Goal: Task Accomplishment & Management: Complete application form

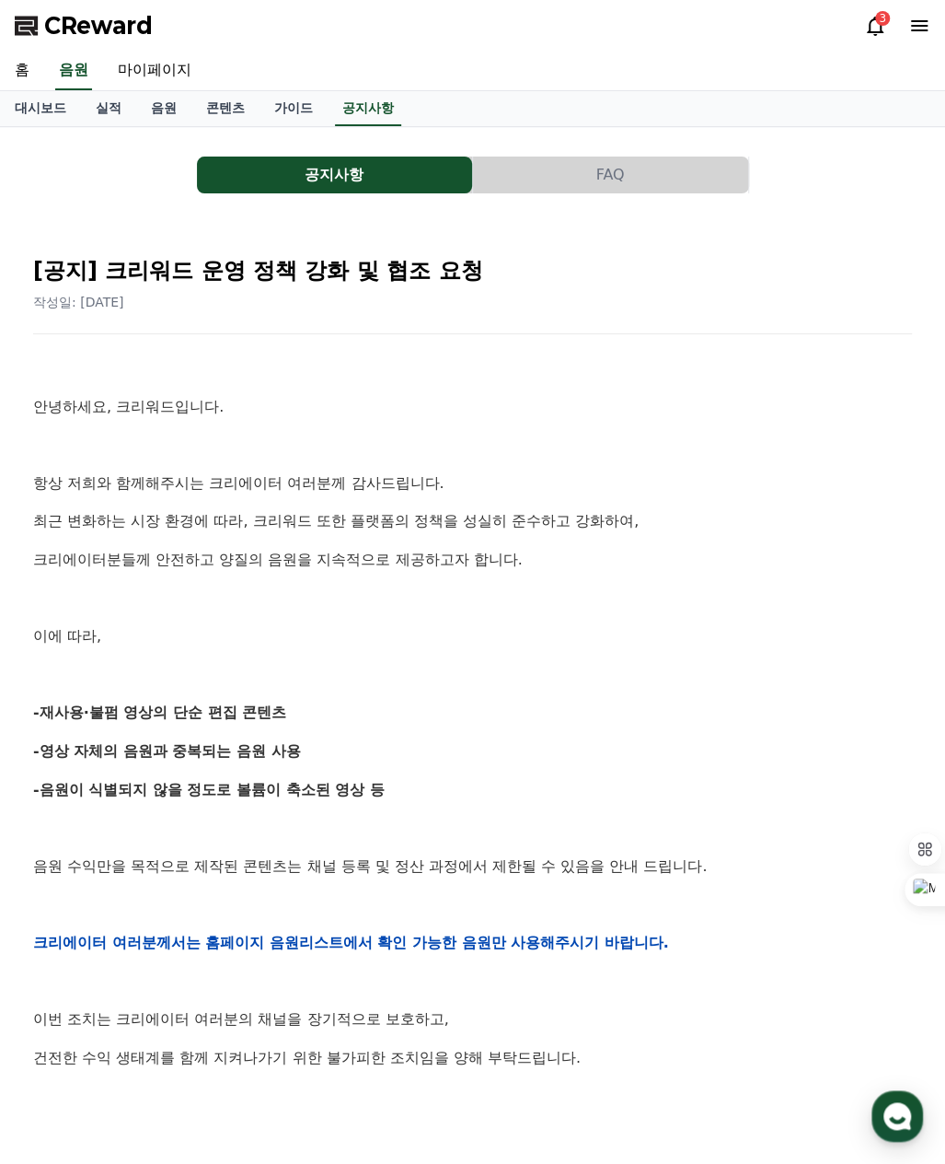
click at [875, 27] on icon at bounding box center [875, 26] width 22 height 22
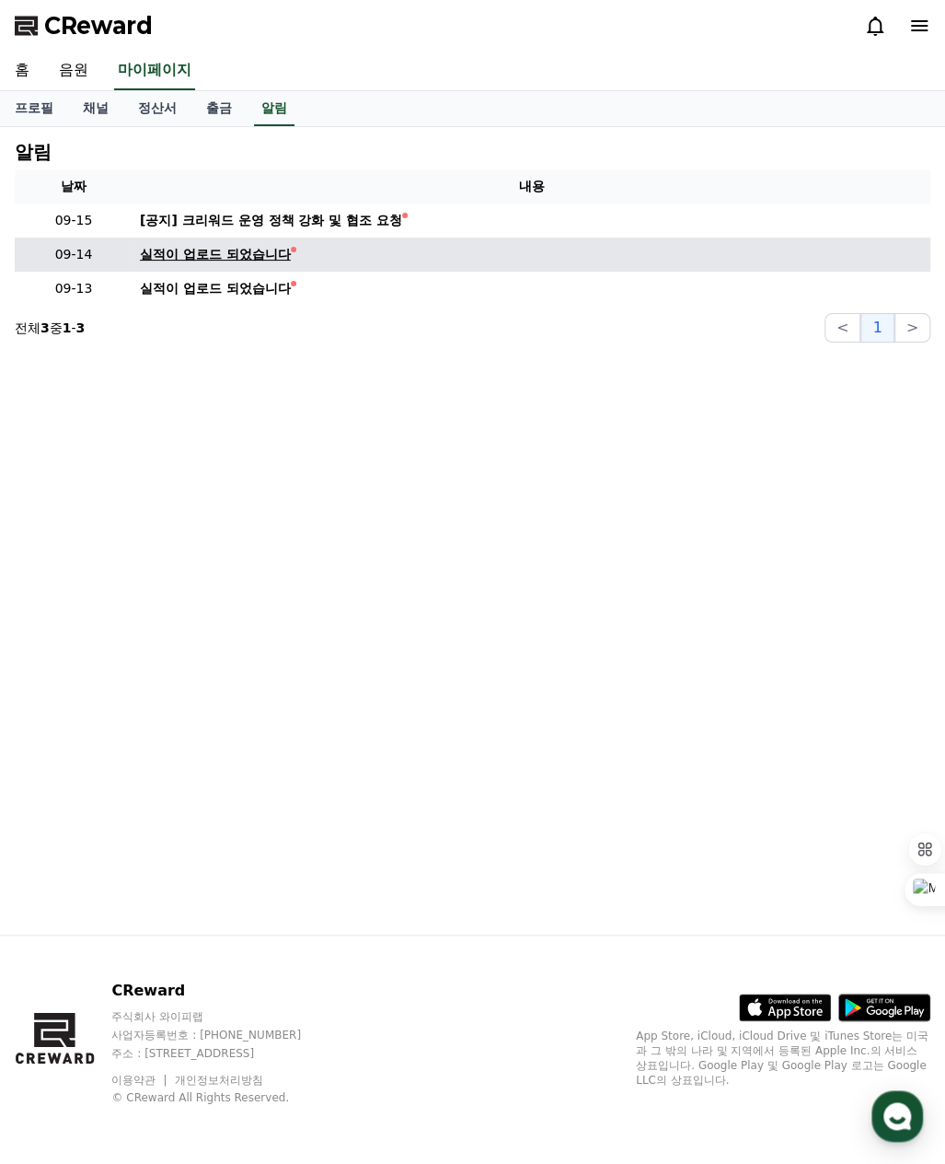
click at [258, 250] on div "실적이 업로드 되었습니다" at bounding box center [215, 254] width 151 height 19
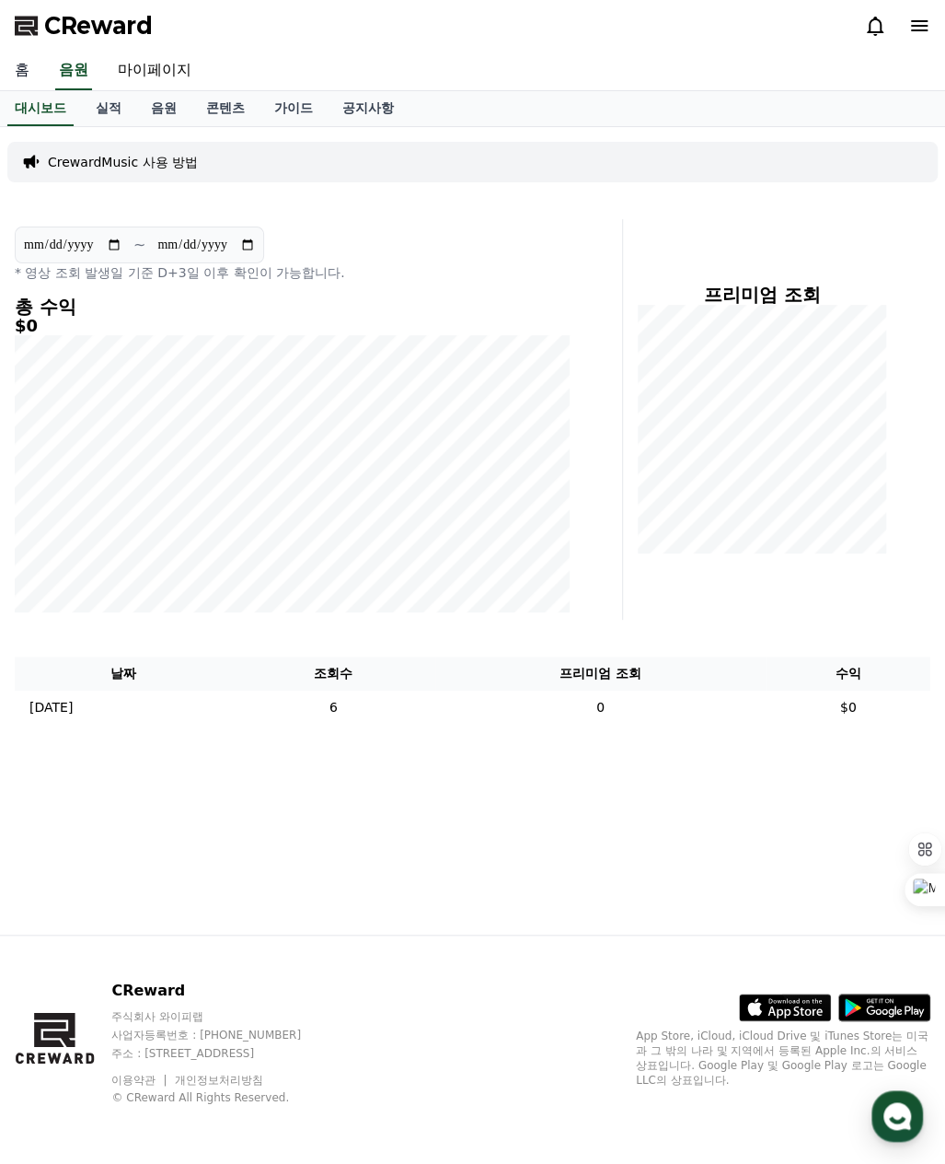
click at [21, 68] on link "홈" at bounding box center [22, 71] width 44 height 39
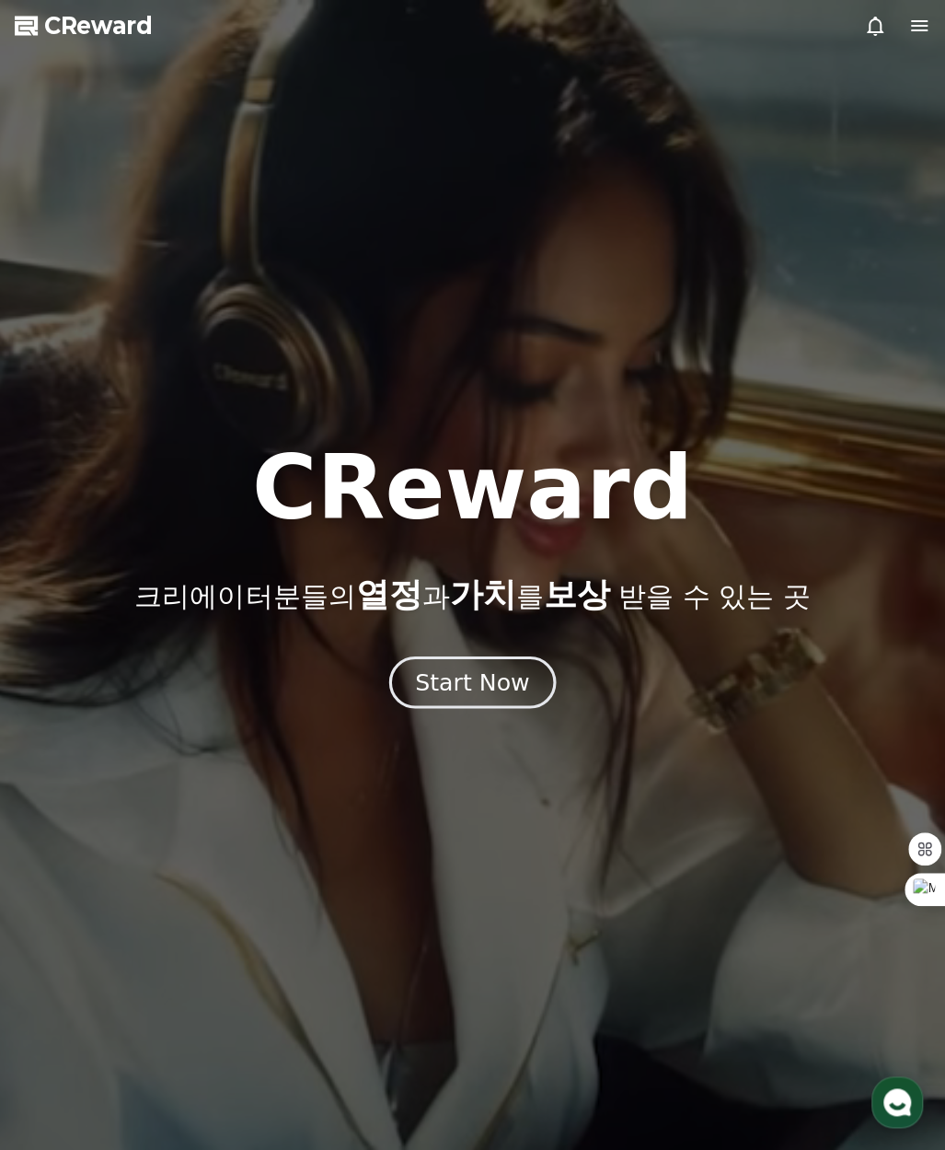
click at [485, 678] on div "Start Now" at bounding box center [472, 682] width 114 height 31
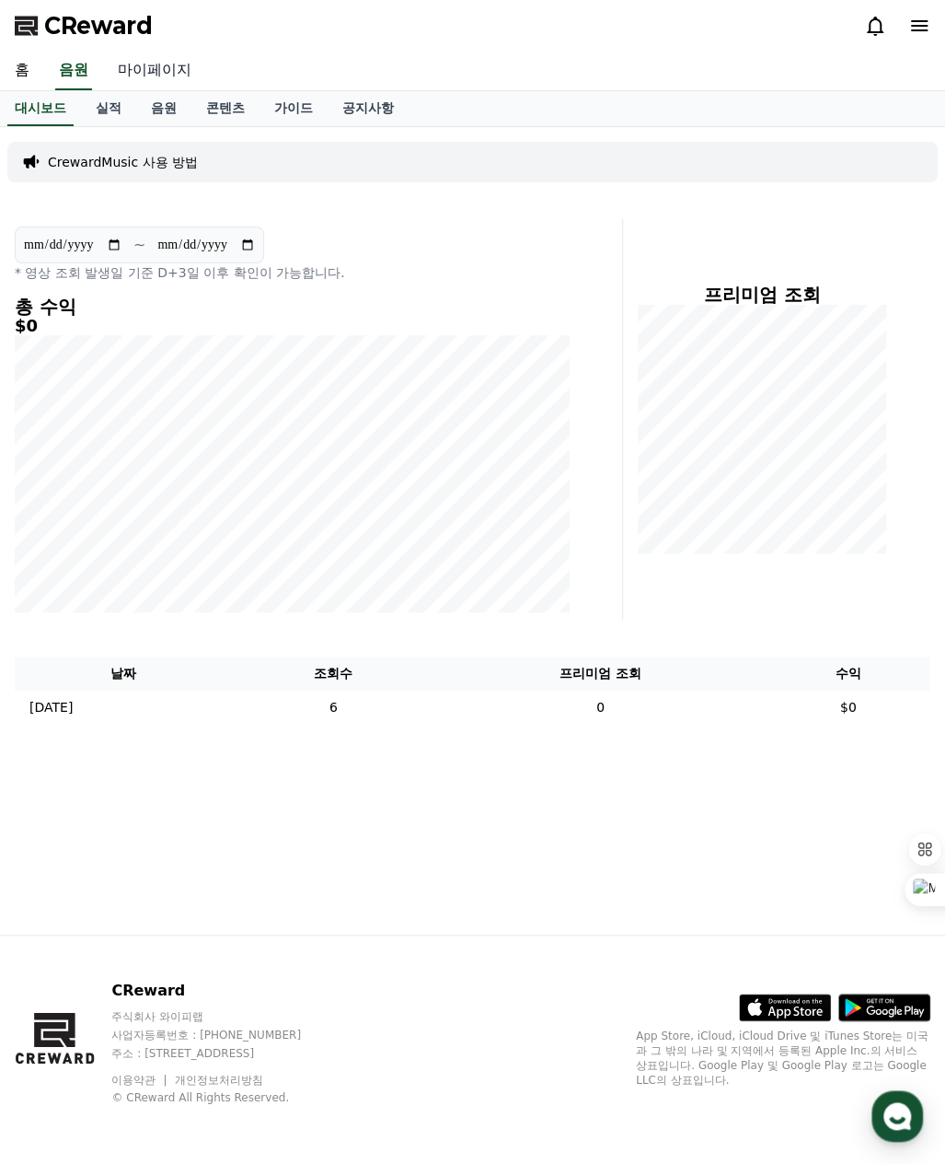
click at [168, 68] on link "마이페이지" at bounding box center [154, 71] width 103 height 39
select select "**********"
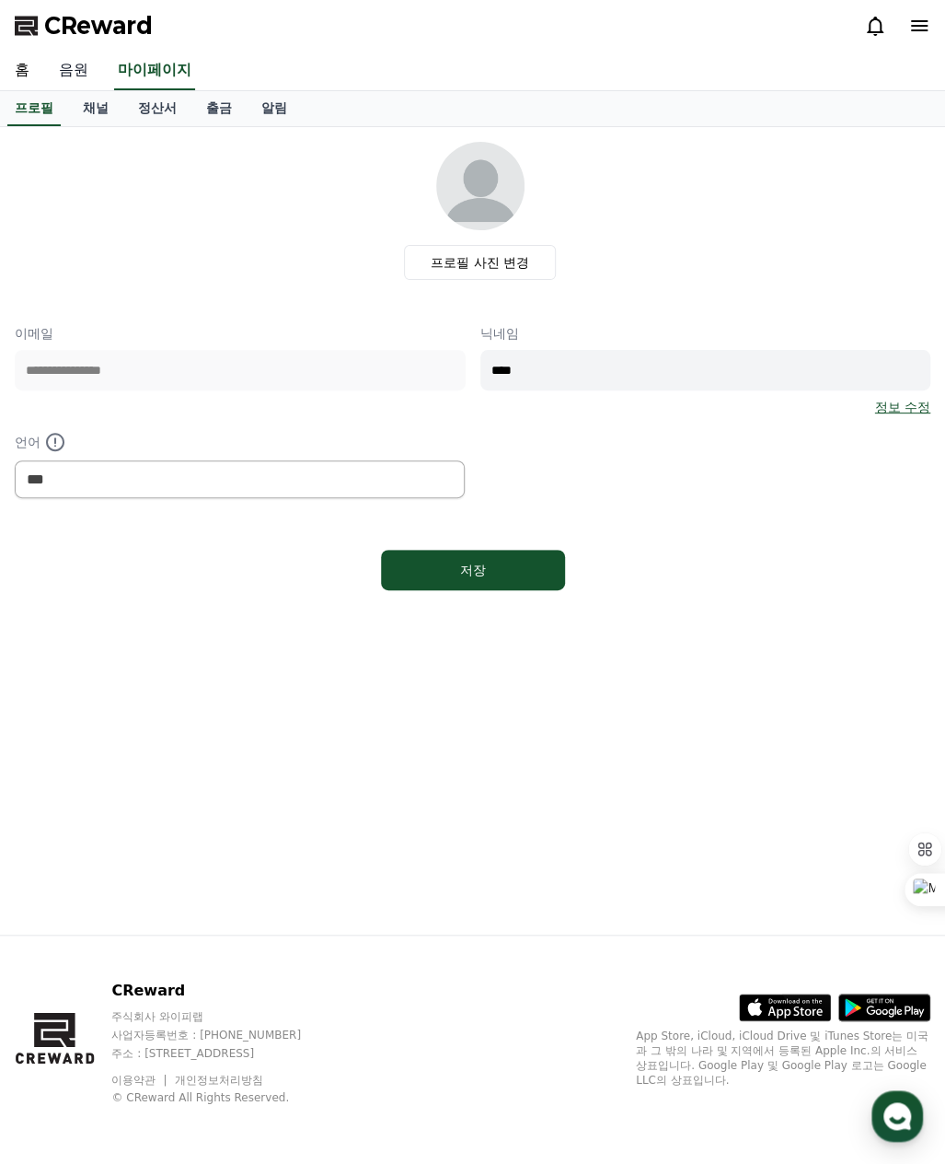
click at [72, 69] on link "음원" at bounding box center [73, 71] width 59 height 39
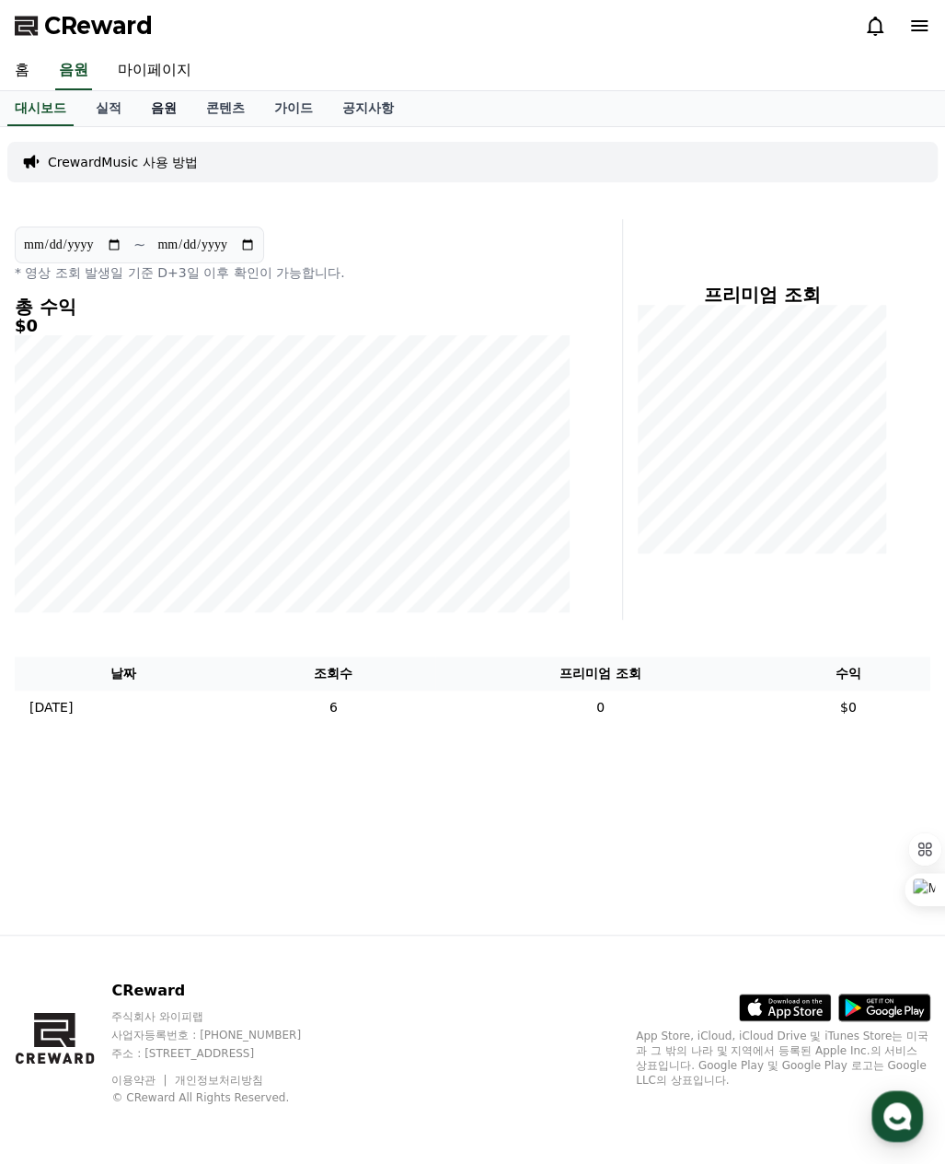
click at [167, 109] on link "음원" at bounding box center [163, 108] width 55 height 35
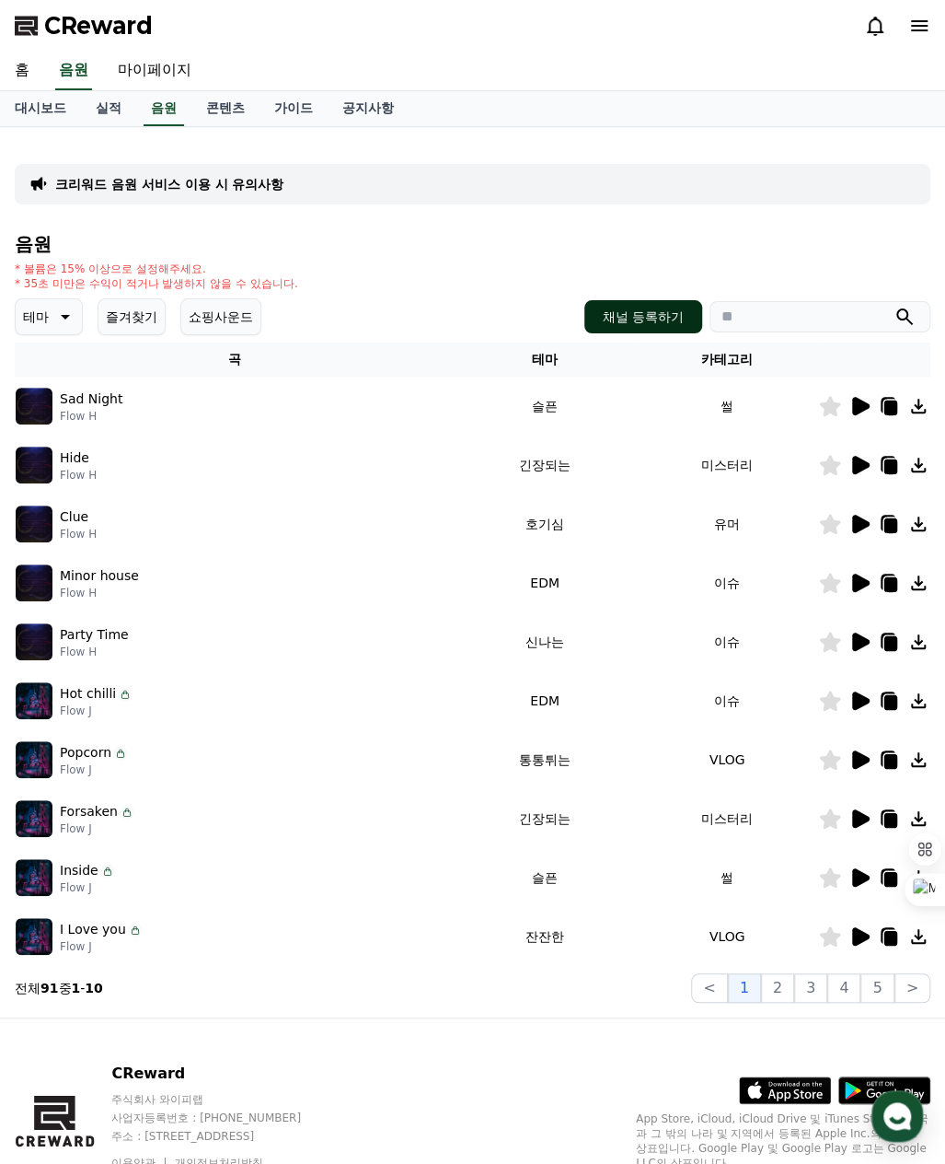
click at [635, 311] on button "채널 등록하기" at bounding box center [644, 316] width 118 height 33
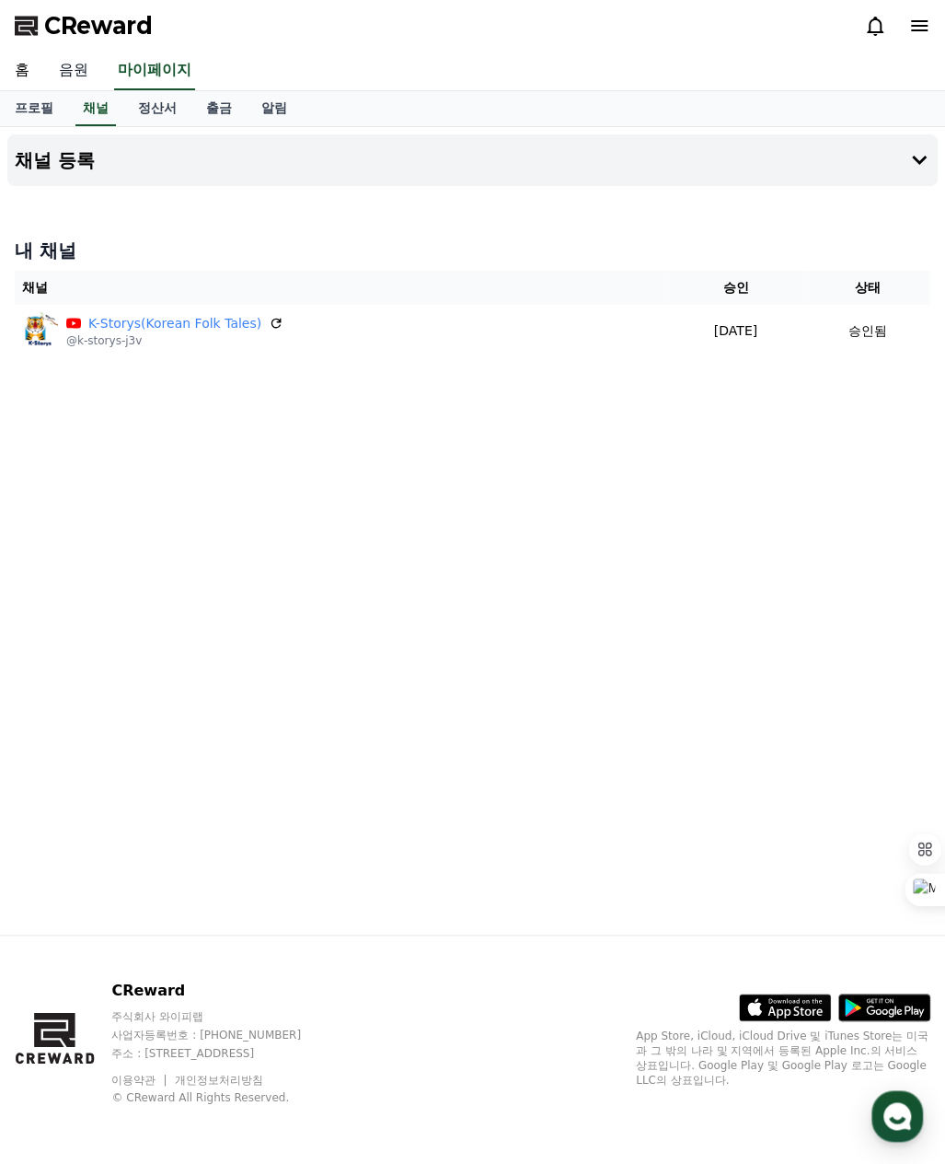
click at [73, 74] on link "음원" at bounding box center [73, 71] width 59 height 39
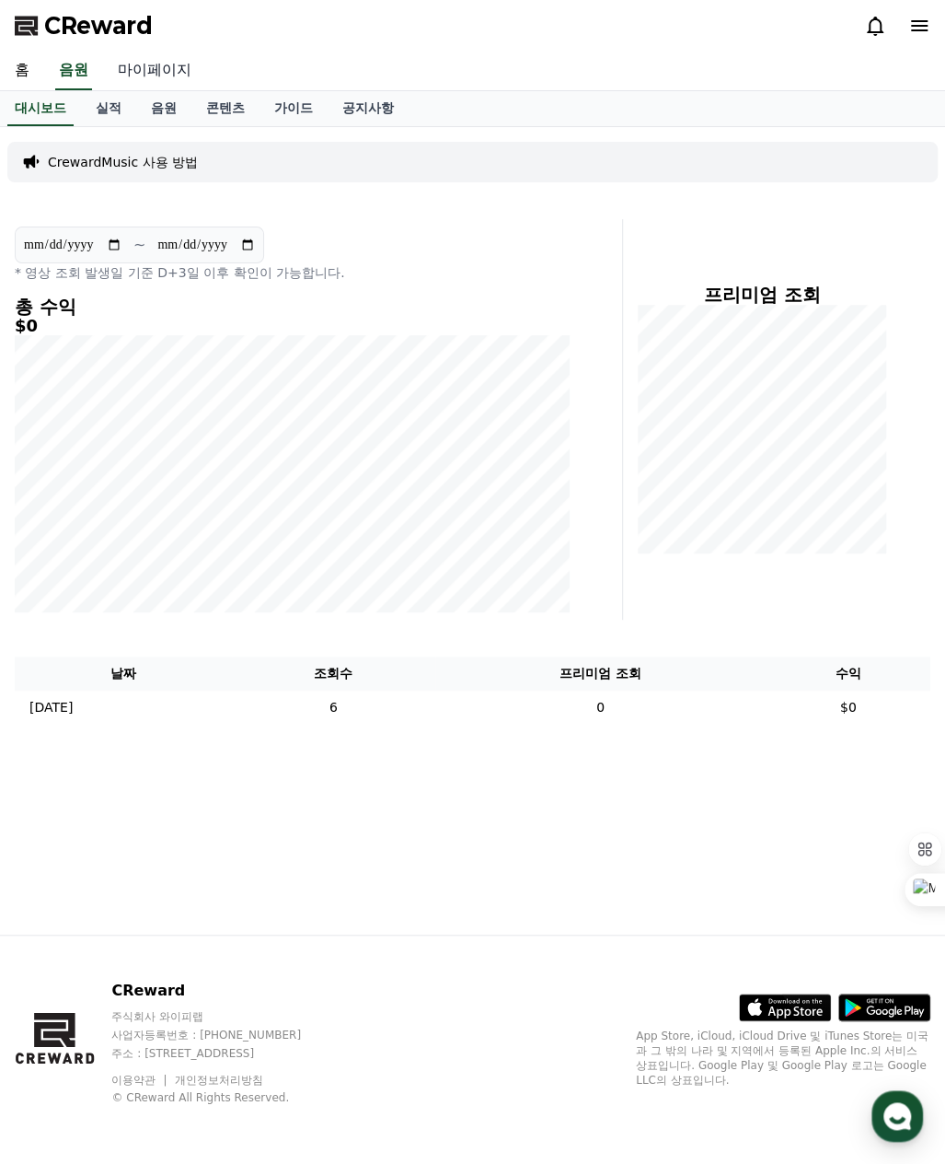
click at [155, 71] on link "마이페이지" at bounding box center [154, 71] width 103 height 39
select select "**********"
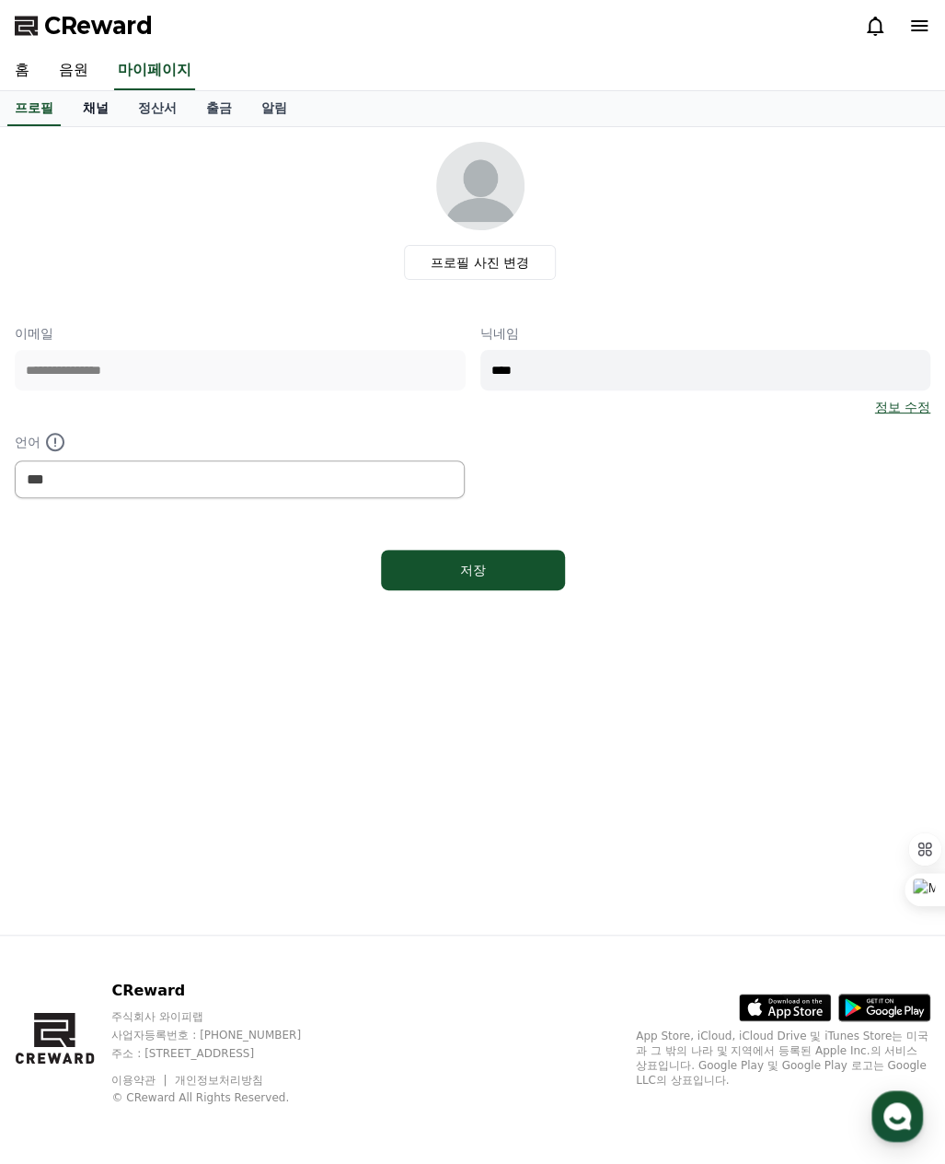
click at [99, 107] on link "채널" at bounding box center [95, 108] width 55 height 35
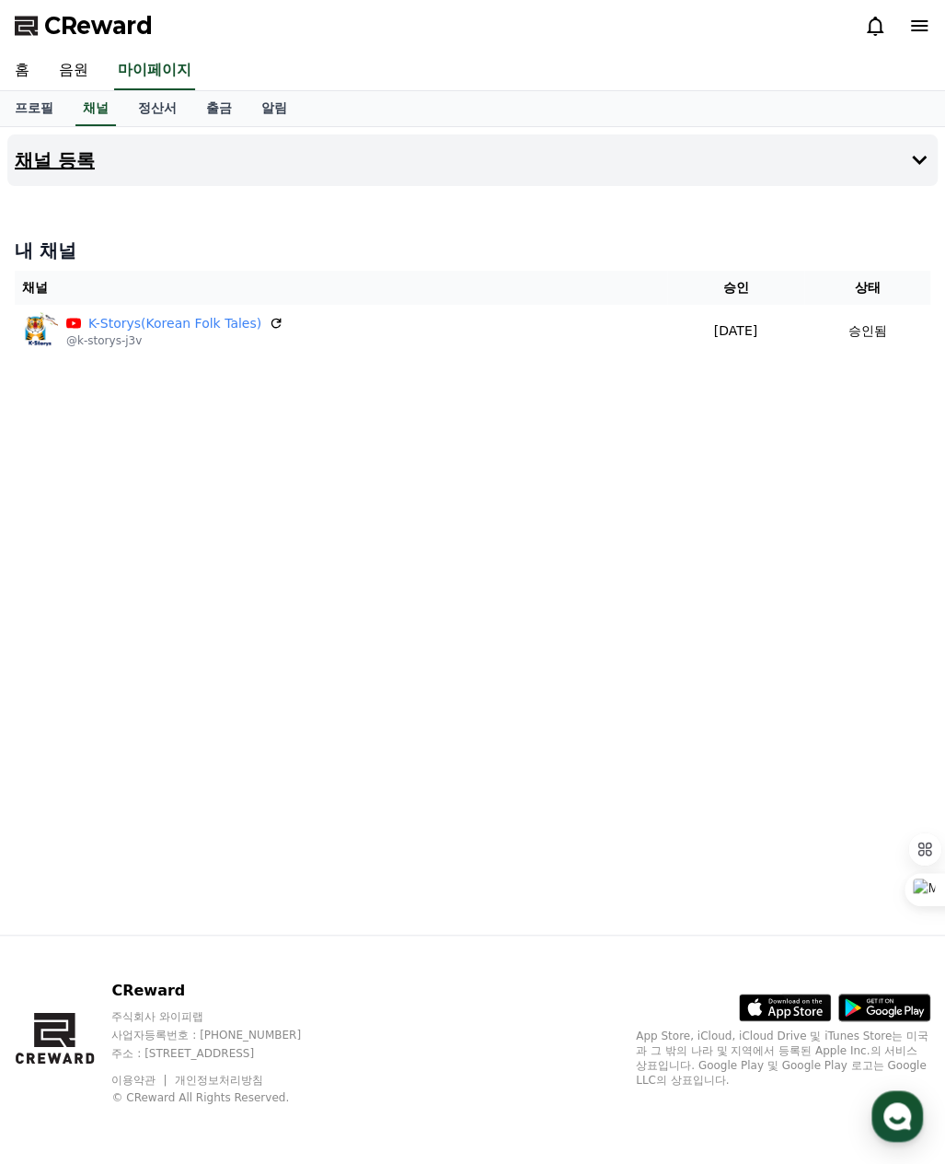
click at [75, 162] on h4 "채널 등록" at bounding box center [55, 160] width 80 height 20
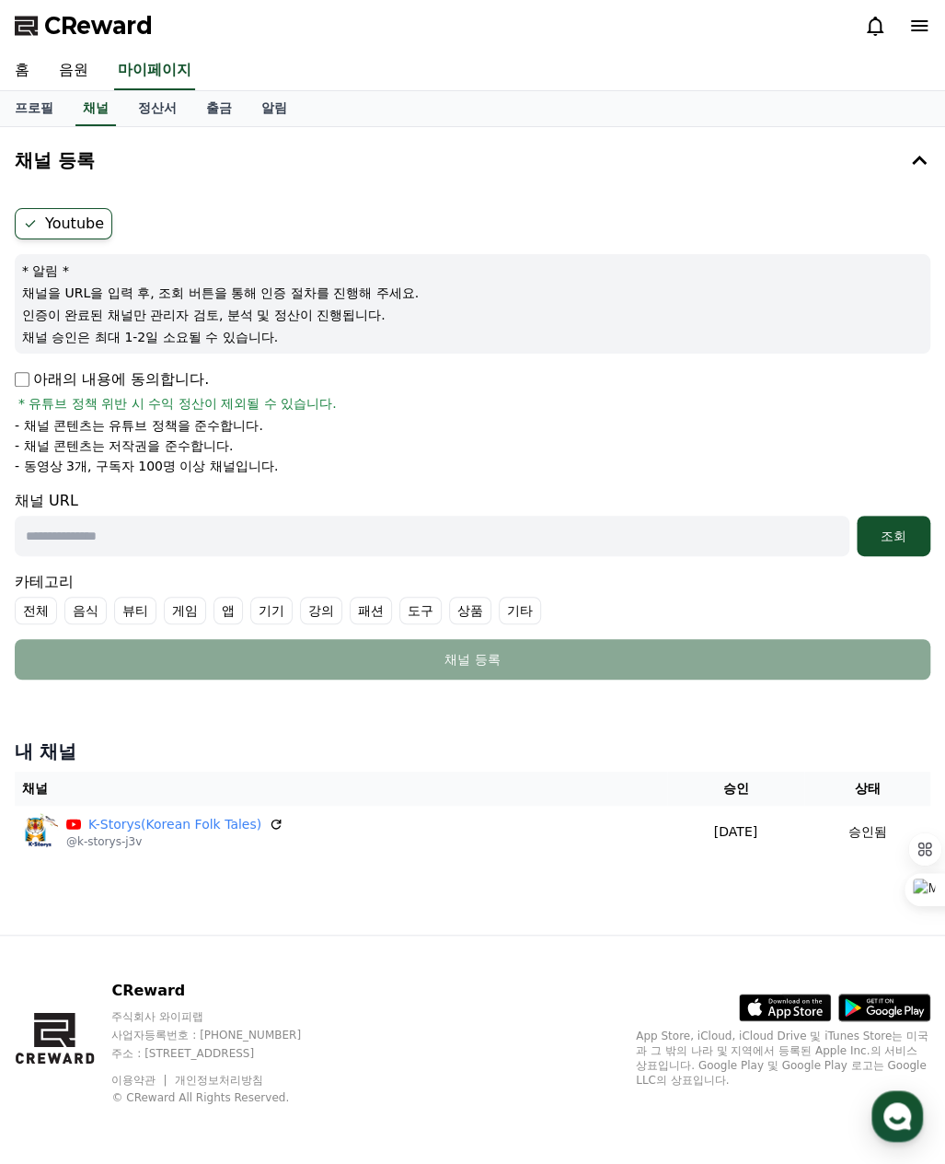
click at [127, 532] on input "text" at bounding box center [432, 536] width 835 height 41
paste input "**********"
type input "**********"
click at [893, 535] on div "조회" at bounding box center [893, 536] width 59 height 18
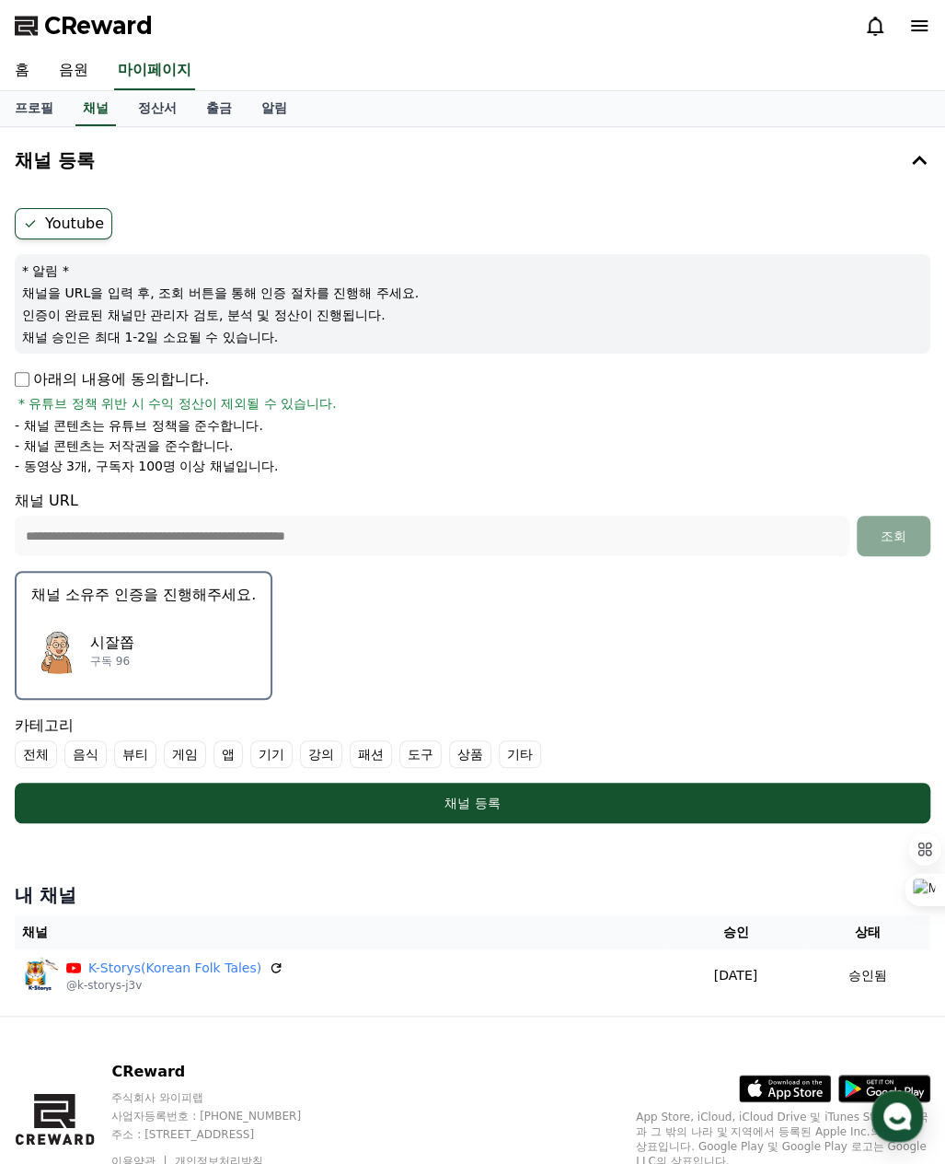
click at [132, 645] on p "시잘쫍" at bounding box center [112, 643] width 44 height 22
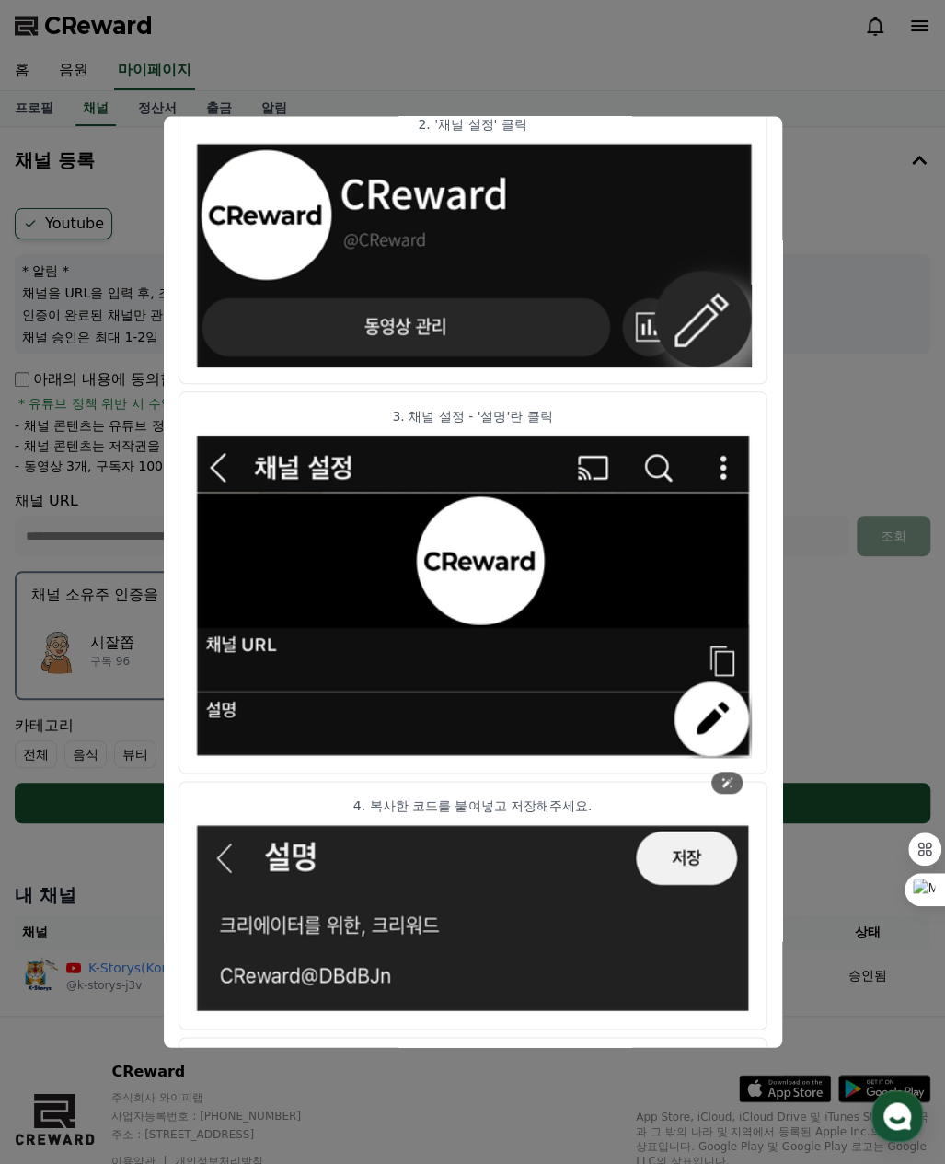
scroll to position [583, 0]
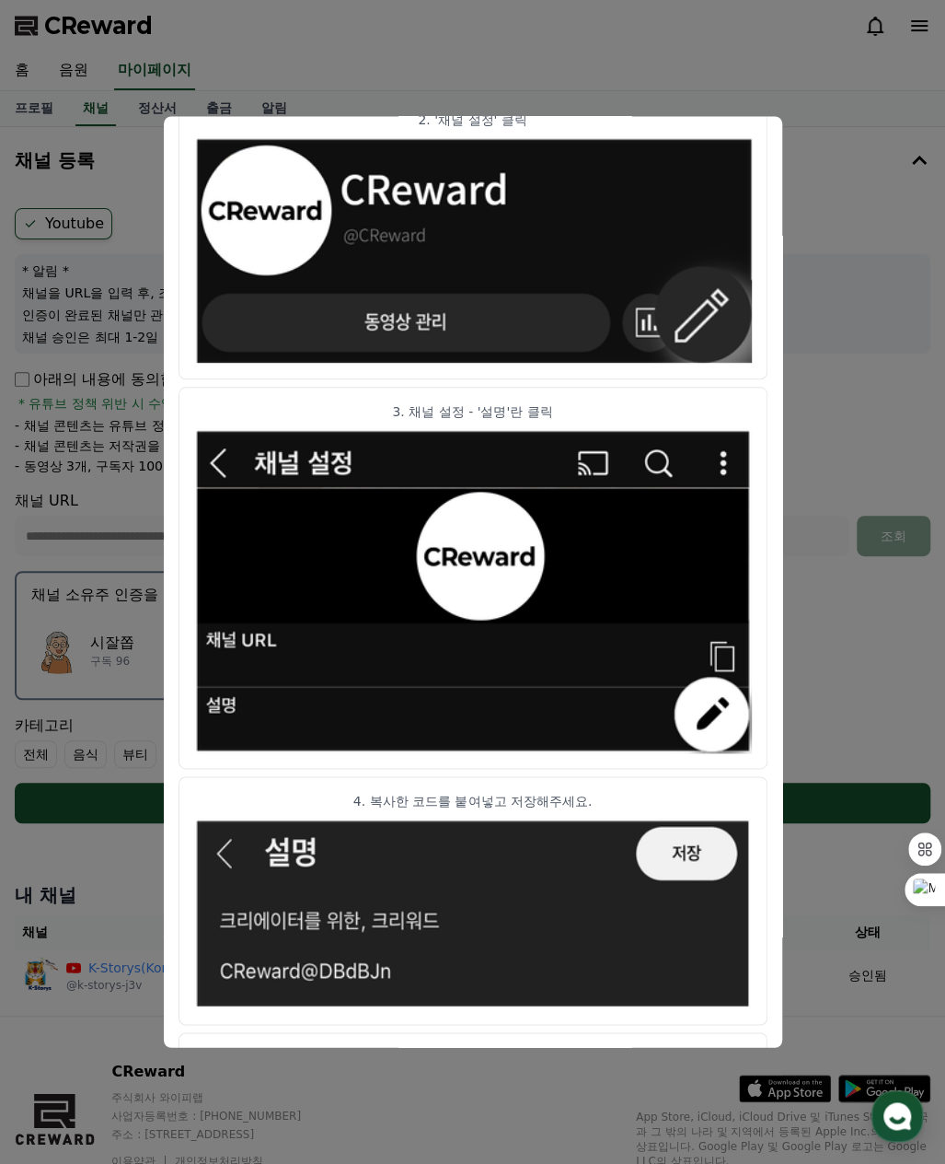
click at [28, 853] on button "close modal" at bounding box center [472, 582] width 945 height 1164
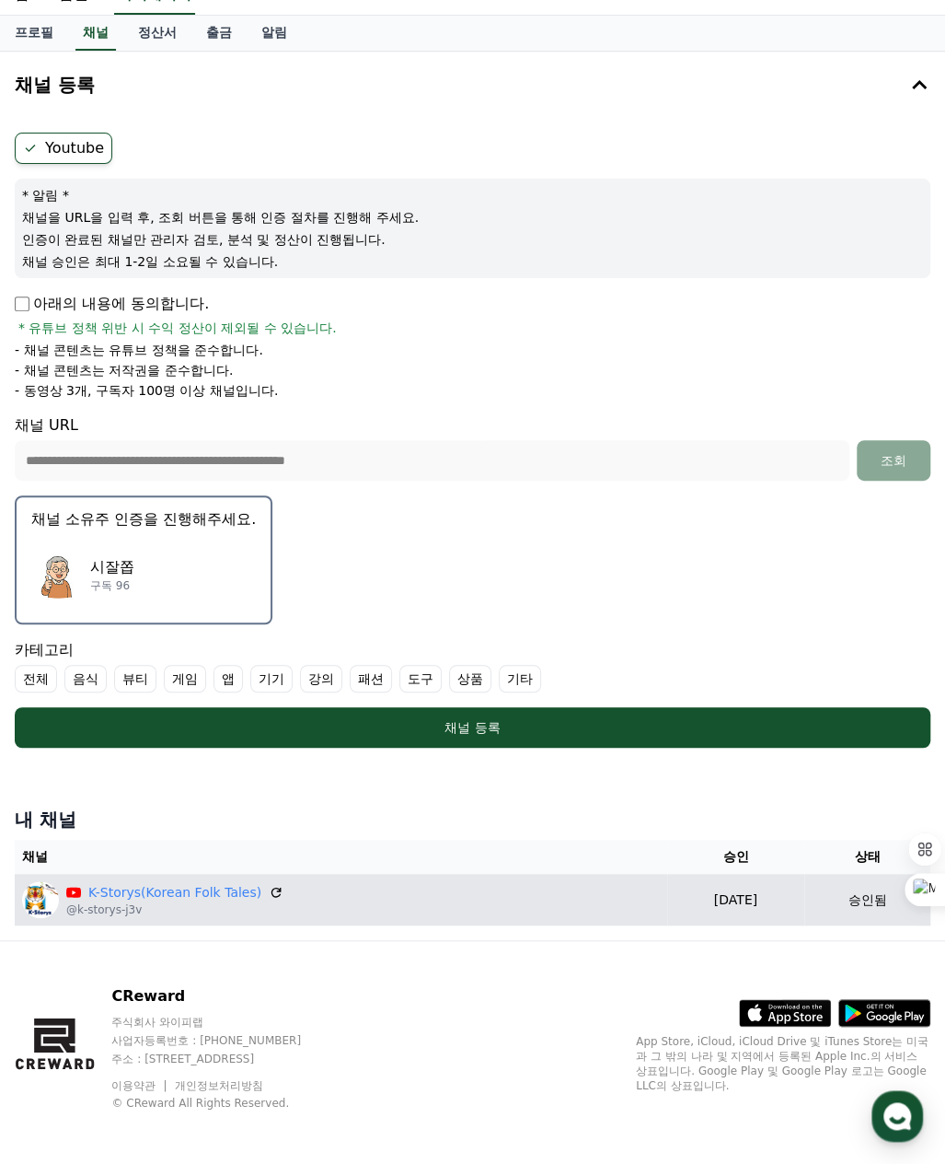
scroll to position [79, 0]
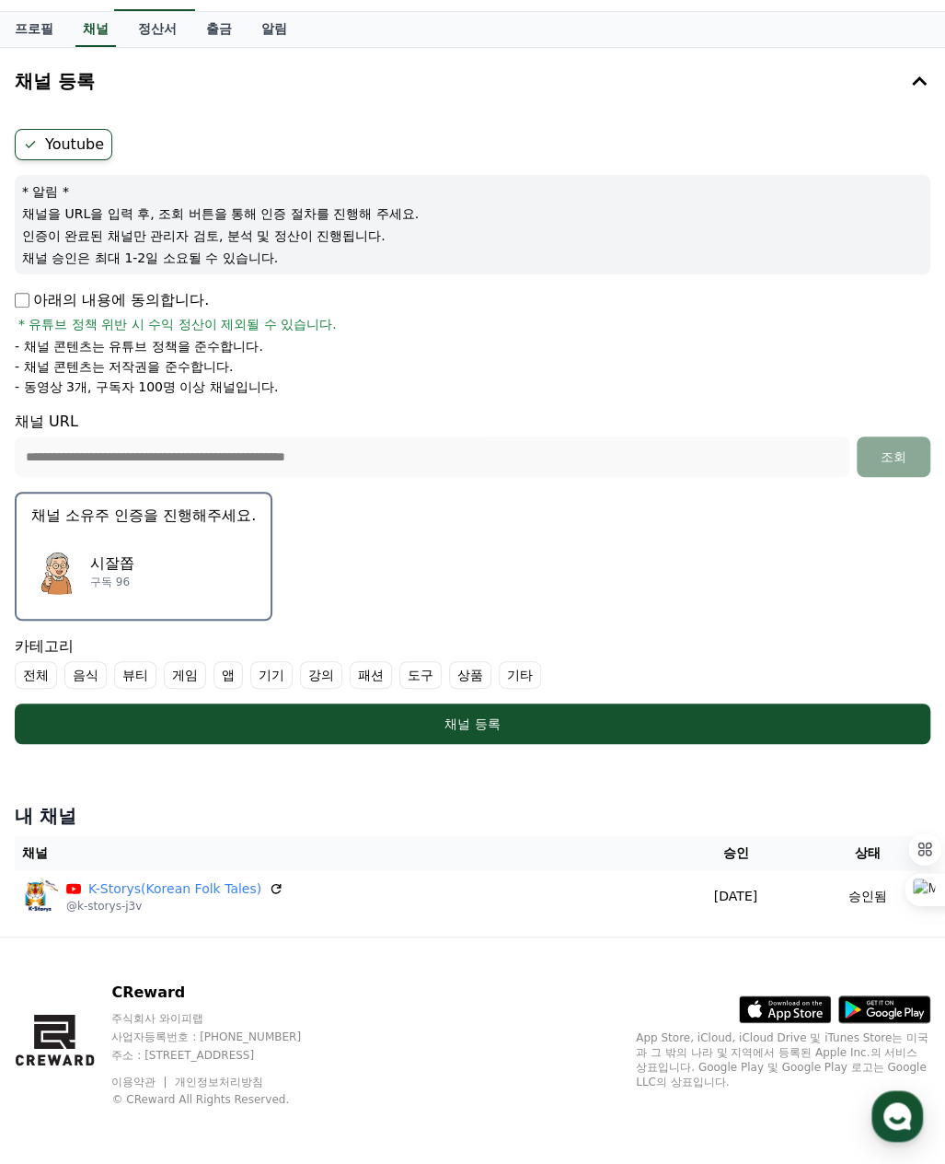
click at [511, 673] on label "기타" at bounding box center [520, 675] width 42 height 28
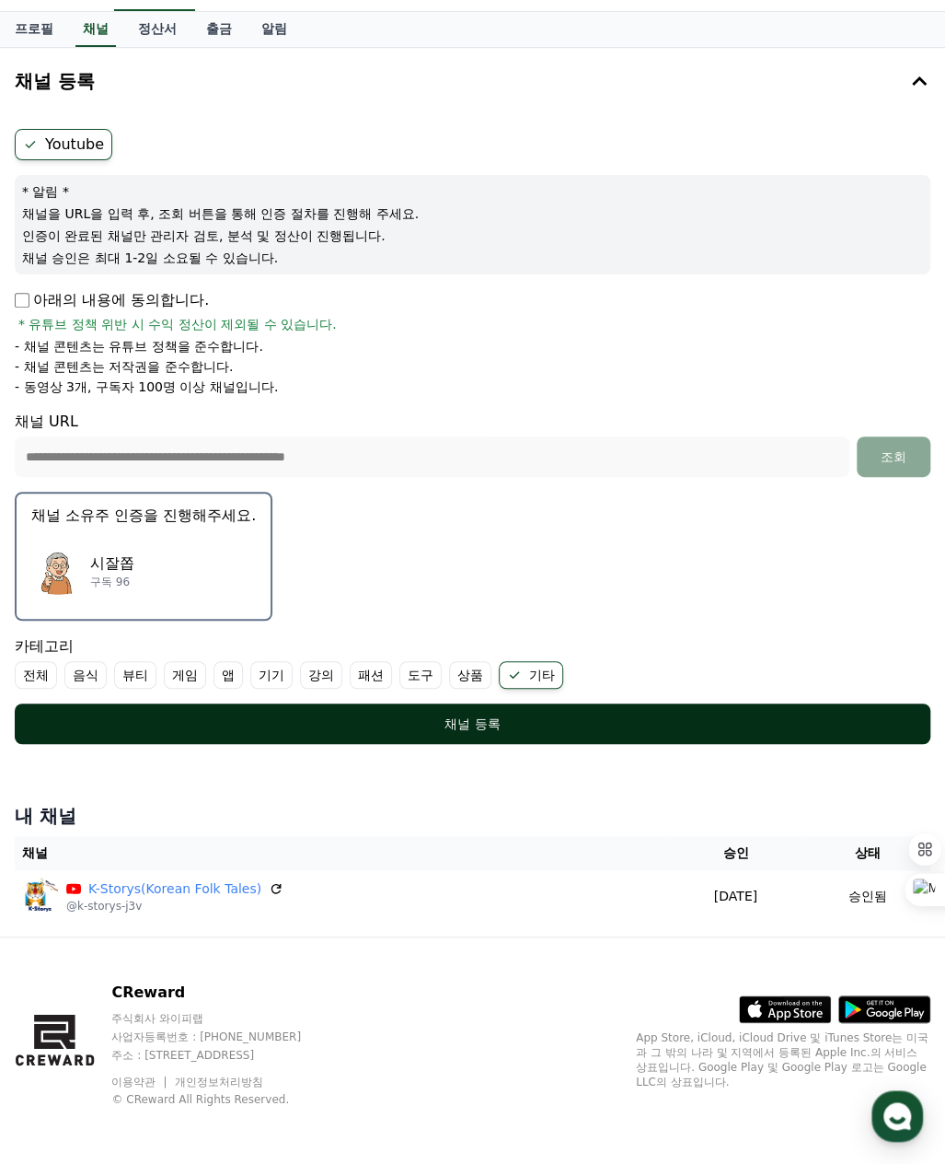
click at [464, 721] on div "채널 등록" at bounding box center [473, 723] width 842 height 18
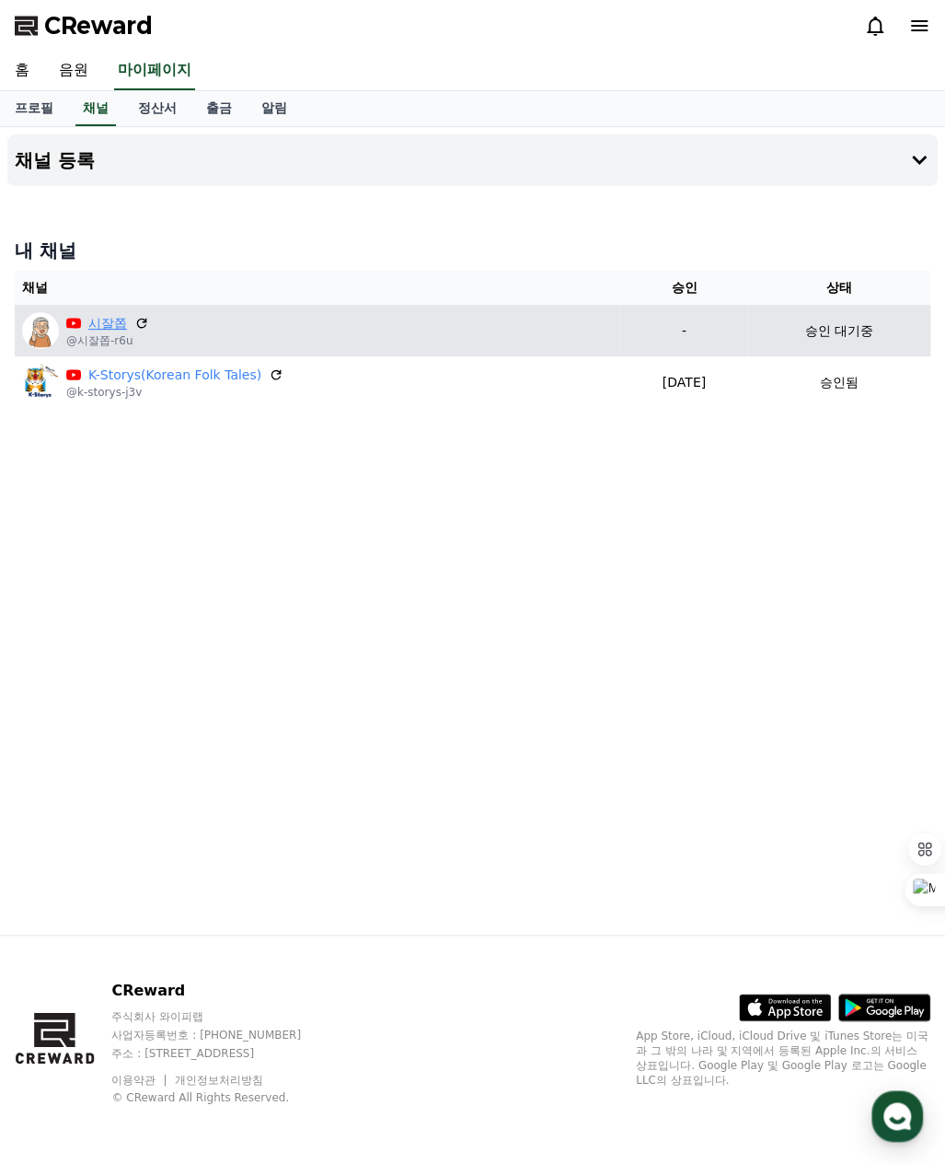
click at [105, 329] on link "시잘쫍" at bounding box center [107, 323] width 39 height 19
click at [789, 332] on div "승인 대기중" at bounding box center [840, 330] width 168 height 19
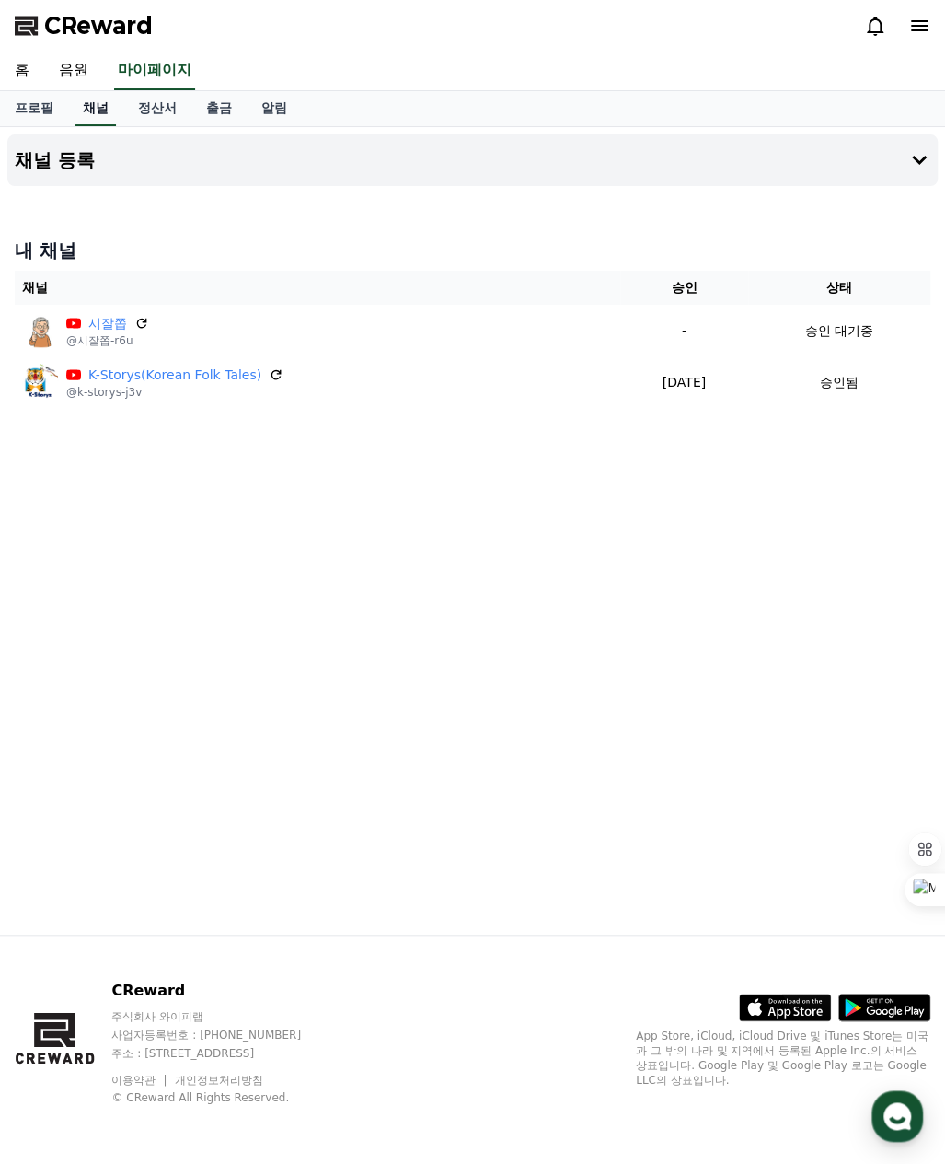
click at [101, 110] on link "채널" at bounding box center [95, 108] width 41 height 35
click at [919, 160] on icon at bounding box center [919, 160] width 15 height 9
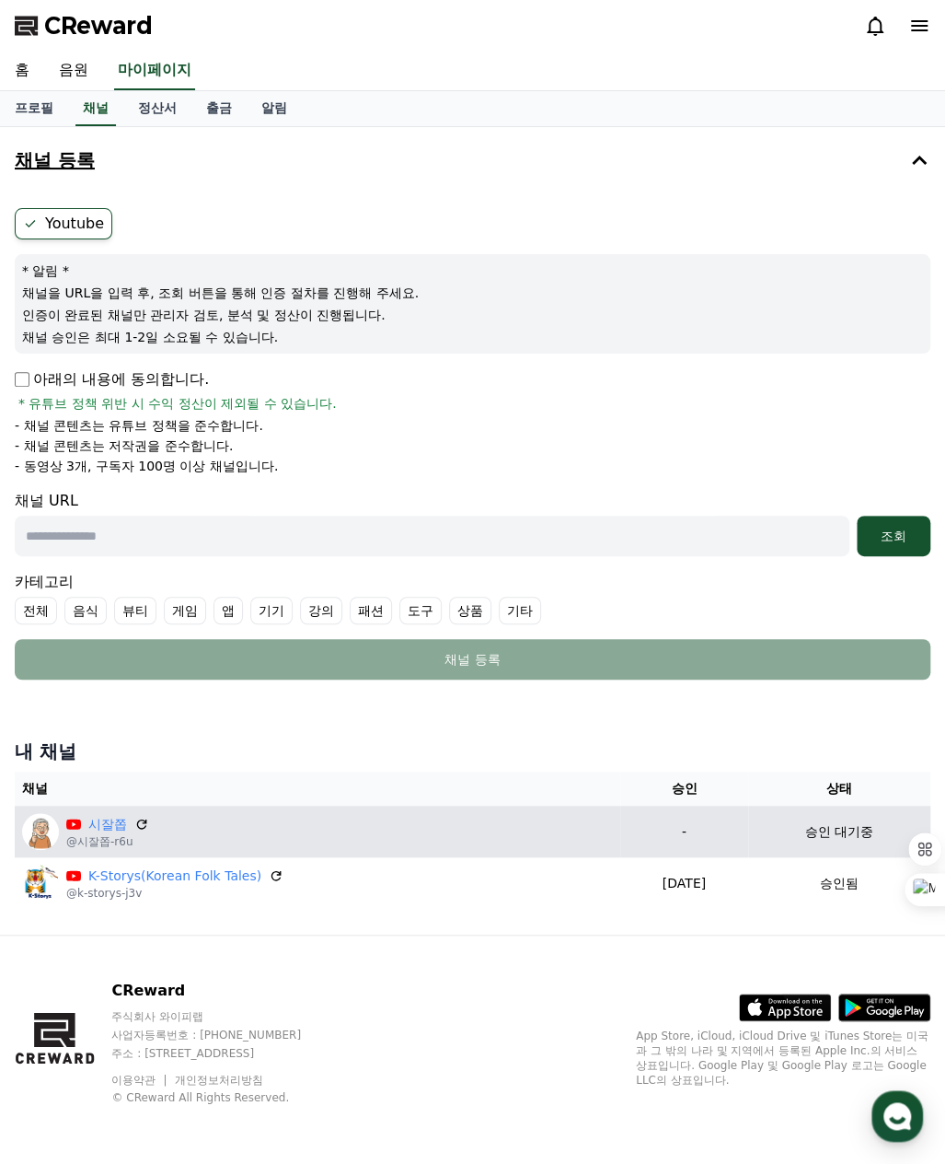
click at [41, 836] on img at bounding box center [40, 831] width 37 height 37
click at [99, 841] on p "@시잘쫍-r6u" at bounding box center [107, 841] width 83 height 15
click at [144, 827] on icon at bounding box center [141, 823] width 11 height 11
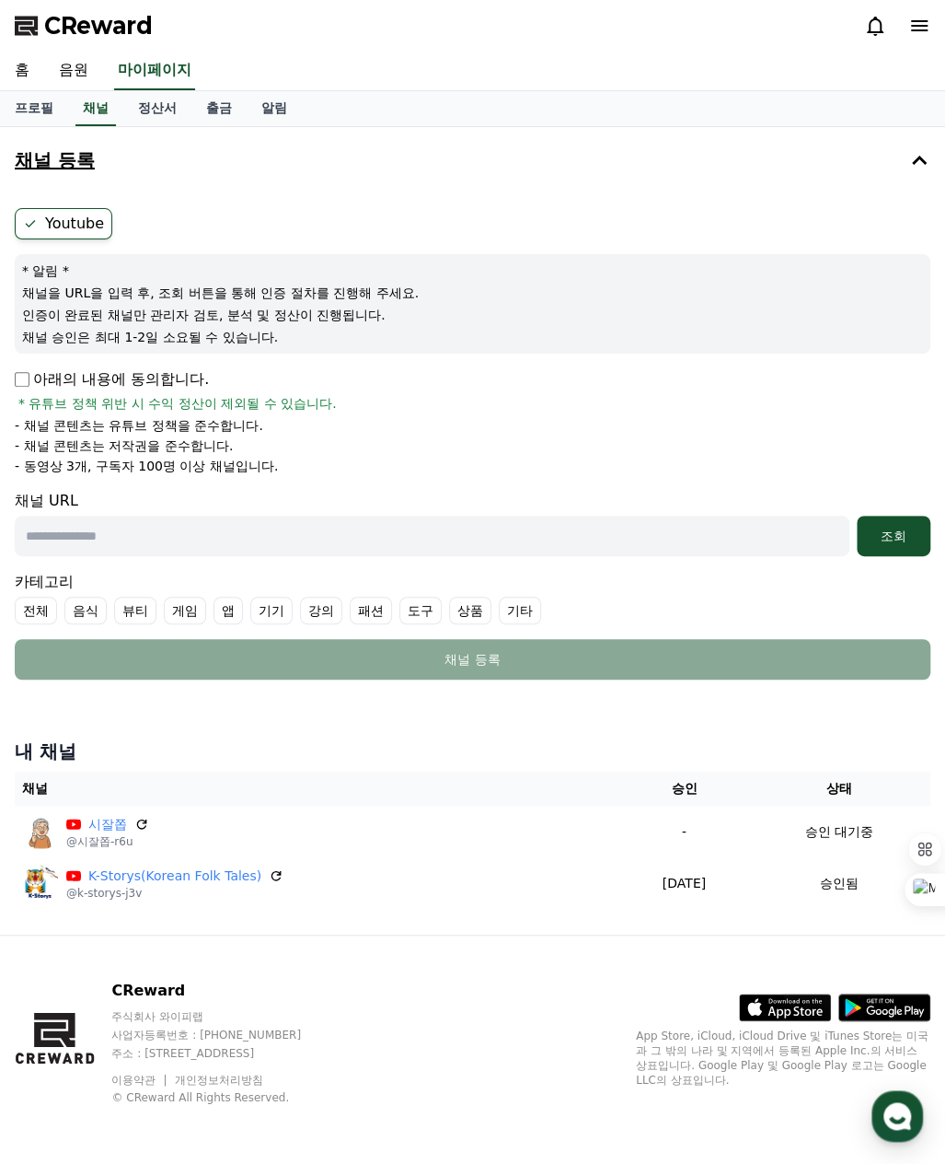
click at [68, 912] on div "내 채널 채널 승인 상태 시잘쫍 @시잘쫍-r6u - 승인 대기중 K-Storys(Korean Folk Tales) @k-storys-j3v […" at bounding box center [472, 823] width 931 height 185
